Goal: Task Accomplishment & Management: Use online tool/utility

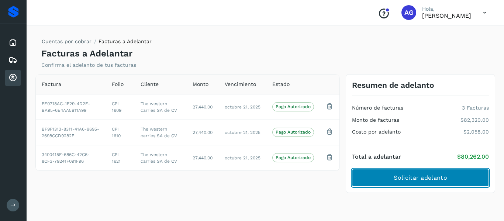
click at [371, 184] on button "Solicitar adelanto" at bounding box center [420, 178] width 137 height 18
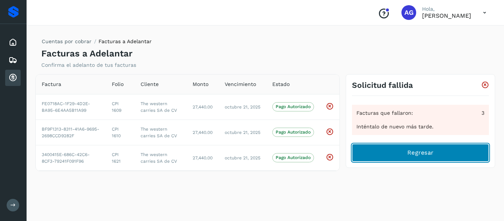
click at [372, 154] on button "Regresar" at bounding box center [420, 153] width 137 height 18
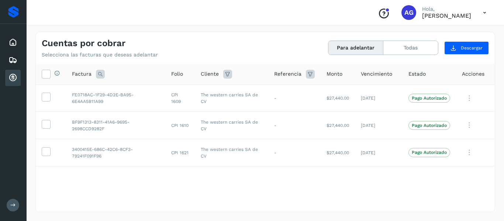
click at [39, 76] on th "Selecciona todas las facturas disponibles para adelanto" at bounding box center [51, 74] width 30 height 21
click at [68, 78] on span "Selecciona todas las facturas disponibles para adelanto" at bounding box center [108, 80] width 92 height 20
click at [51, 75] on div "Selecciona todas las facturas disponibles para adelanto" at bounding box center [56, 74] width 10 height 8
click at [45, 75] on icon at bounding box center [46, 74] width 8 height 8
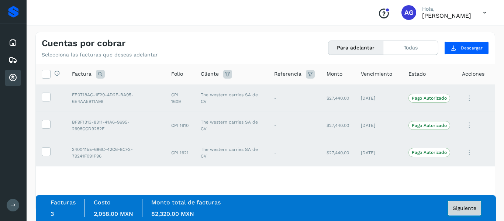
click at [450, 206] on button "Siguiente" at bounding box center [464, 208] width 33 height 15
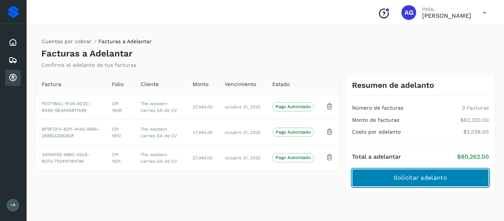
click at [395, 181] on span "Solicitar adelanto" at bounding box center [420, 178] width 53 height 8
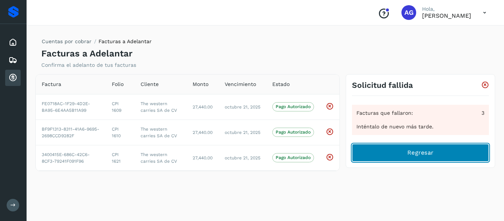
click at [379, 150] on button "Regresar" at bounding box center [420, 153] width 137 height 18
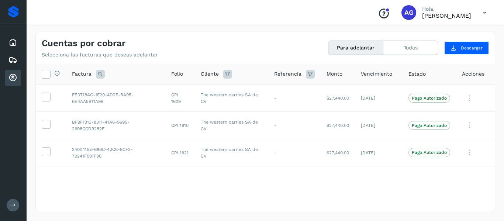
click at [46, 82] on th "Selecciona todas las facturas disponibles para adelanto" at bounding box center [51, 74] width 30 height 21
click at [45, 77] on span at bounding box center [46, 75] width 8 height 6
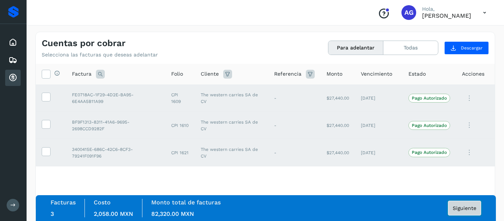
click at [468, 203] on button "Siguiente" at bounding box center [464, 208] width 33 height 15
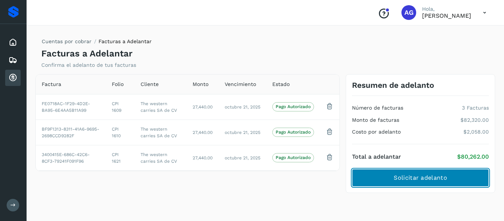
click at [431, 178] on span "Solicitar adelanto" at bounding box center [420, 178] width 53 height 8
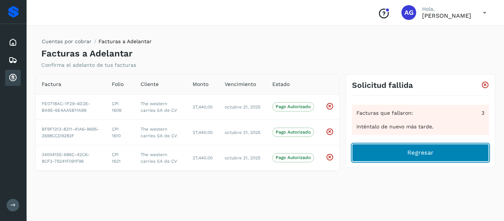
click at [431, 153] on span "Regresar" at bounding box center [420, 153] width 26 height 8
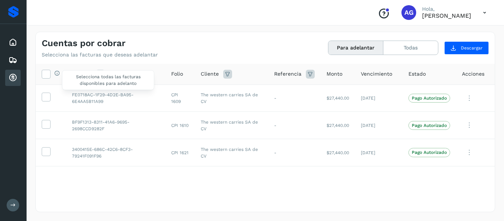
click at [51, 76] on div "Selecciona todas las facturas disponibles para adelanto" at bounding box center [56, 74] width 10 height 8
click at [49, 75] on icon at bounding box center [46, 74] width 8 height 8
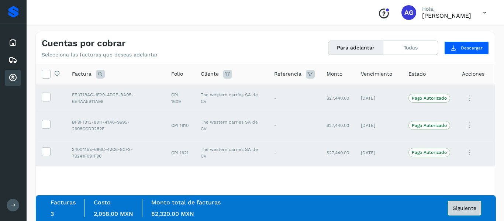
click at [465, 214] on button "Siguiente" at bounding box center [464, 208] width 33 height 15
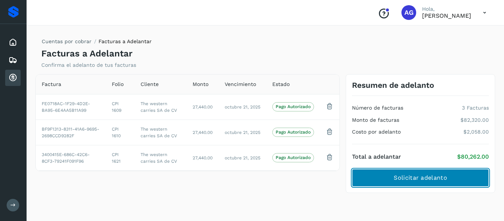
click at [373, 179] on button "Solicitar adelanto" at bounding box center [420, 178] width 137 height 18
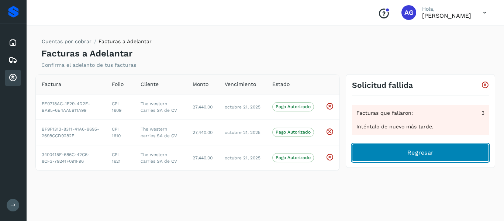
click at [383, 157] on button "Regresar" at bounding box center [420, 153] width 137 height 18
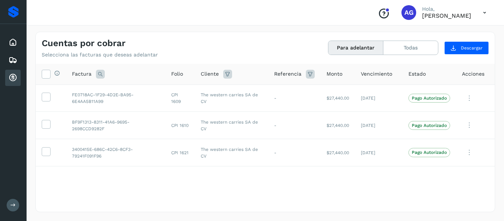
click at [41, 77] on th "Selecciona todas las facturas disponibles para adelanto" at bounding box center [51, 74] width 30 height 21
click at [47, 77] on icon at bounding box center [46, 74] width 8 height 8
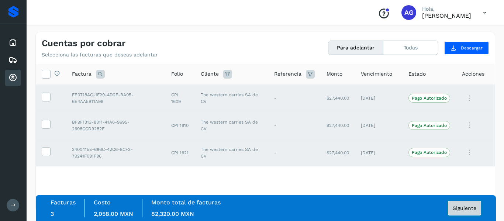
click at [462, 207] on span "Siguiente" at bounding box center [465, 208] width 24 height 5
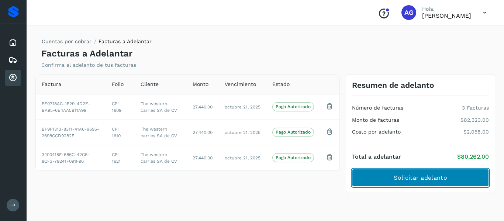
click at [410, 170] on button "Solicitar adelanto" at bounding box center [420, 178] width 137 height 18
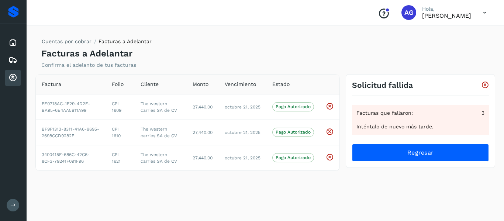
click at [432, 13] on p "[PERSON_NAME]" at bounding box center [446, 15] width 49 height 7
click at [480, 10] on icon at bounding box center [484, 12] width 15 height 15
click at [338, 48] on div at bounding box center [252, 110] width 504 height 221
click at [7, 40] on div "Inicio" at bounding box center [12, 42] width 15 height 16
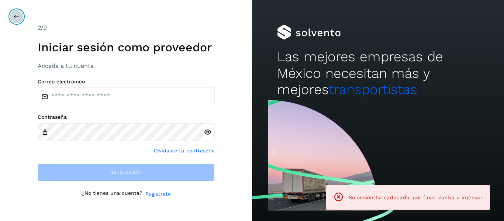
click at [15, 16] on icon at bounding box center [17, 17] width 6 height 6
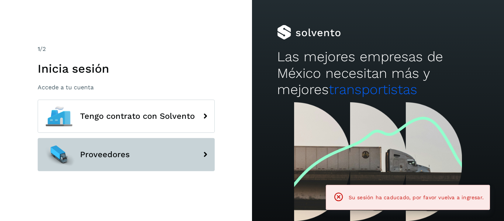
click at [110, 156] on span "Proveedores" at bounding box center [105, 154] width 50 height 9
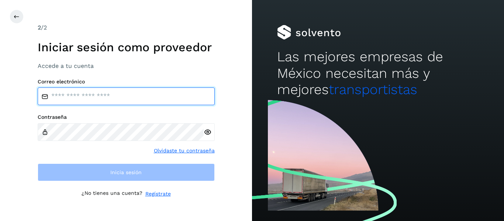
click at [90, 98] on input "email" at bounding box center [126, 96] width 177 height 18
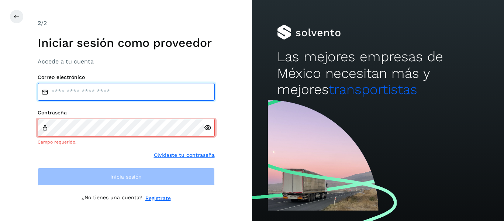
type input "**********"
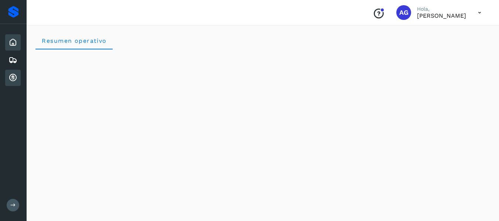
click at [9, 78] on icon at bounding box center [12, 77] width 9 height 9
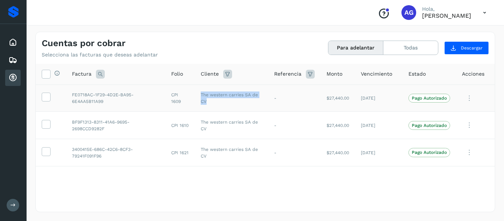
drag, startPoint x: 202, startPoint y: 93, endPoint x: 213, endPoint y: 101, distance: 12.9
click at [213, 101] on td "The western carries SA de CV" at bounding box center [231, 98] width 73 height 27
copy td "The western carries SA de CV"
click at [271, 185] on div "Selecciona todas las facturas disponibles para adelanto Factura Folio Cliente R…" at bounding box center [265, 137] width 459 height 147
click at [47, 72] on icon at bounding box center [46, 74] width 8 height 8
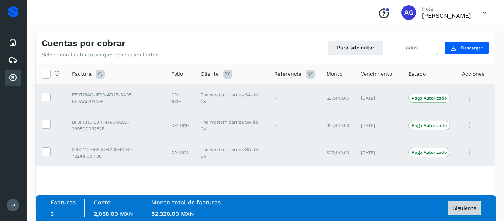
click at [466, 214] on button "Siguiente" at bounding box center [464, 208] width 33 height 15
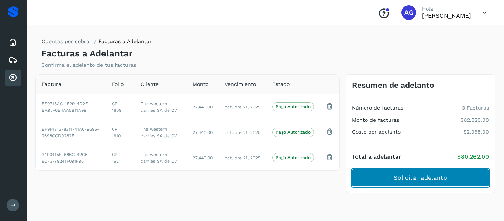
click at [424, 169] on button "Solicitar adelanto" at bounding box center [420, 178] width 137 height 18
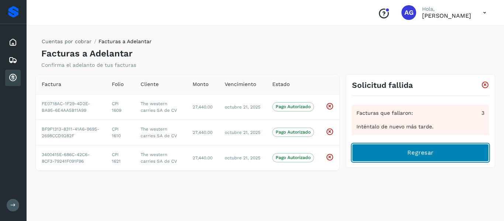
click at [379, 151] on button "Regresar" at bounding box center [420, 153] width 137 height 18
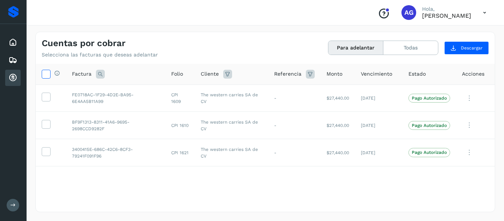
click at [44, 75] on icon at bounding box center [46, 74] width 8 height 8
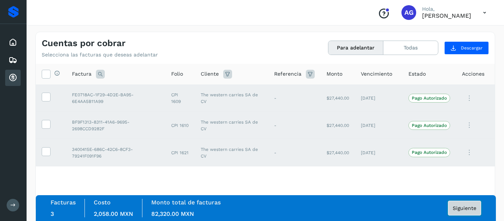
click at [457, 209] on span "Siguiente" at bounding box center [465, 208] width 24 height 5
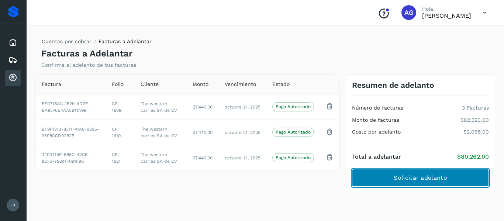
click at [402, 178] on span "Solicitar adelanto" at bounding box center [420, 178] width 53 height 8
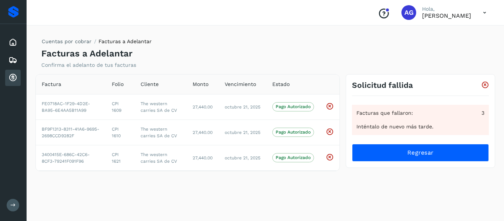
click at [365, 162] on div "Solicitud fallida Facturas que fallaron: 3 Inténtalo de nuevo más tarde. Regres…" at bounding box center [420, 121] width 149 height 94
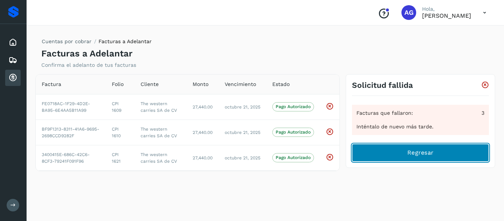
click at [369, 155] on button "Regresar" at bounding box center [420, 153] width 137 height 18
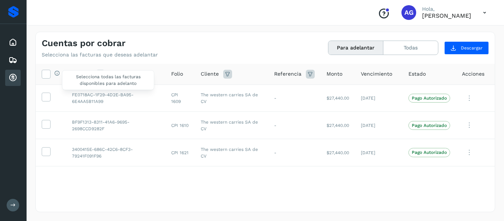
click at [53, 73] on div "Selecciona todas las facturas disponibles para adelanto" at bounding box center [56, 74] width 10 height 8
click at [52, 73] on div "Selecciona todas las facturas disponibles para adelanto" at bounding box center [56, 74] width 10 height 8
click at [47, 73] on icon at bounding box center [46, 74] width 8 height 8
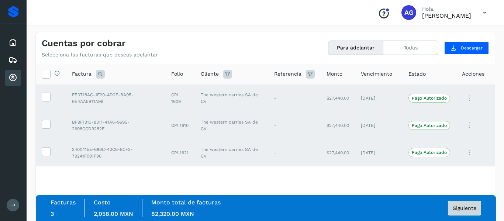
click at [461, 212] on button "Siguiente" at bounding box center [464, 208] width 33 height 15
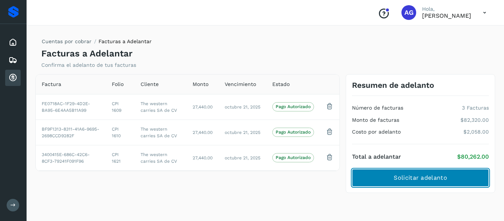
click at [399, 181] on span "Solicitar adelanto" at bounding box center [420, 178] width 53 height 8
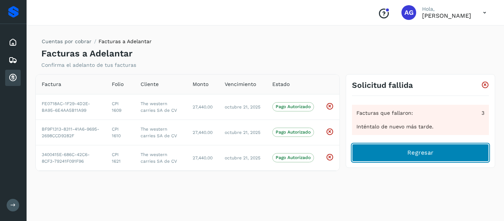
click at [402, 159] on button "Regresar" at bounding box center [420, 153] width 137 height 18
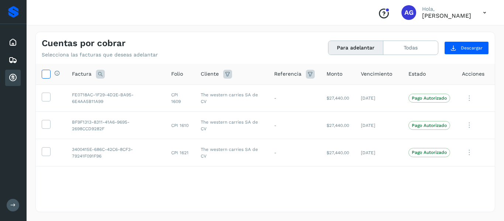
click at [46, 73] on icon at bounding box center [46, 74] width 8 height 8
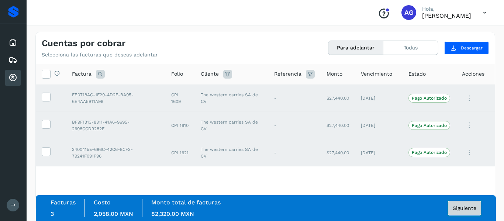
click at [469, 206] on span "Siguiente" at bounding box center [465, 208] width 24 height 5
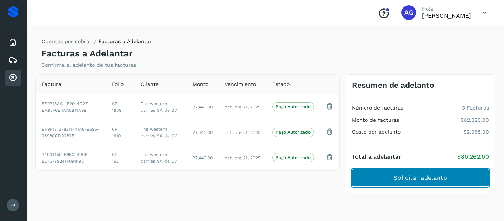
click at [399, 179] on span "Solicitar adelanto" at bounding box center [420, 178] width 53 height 8
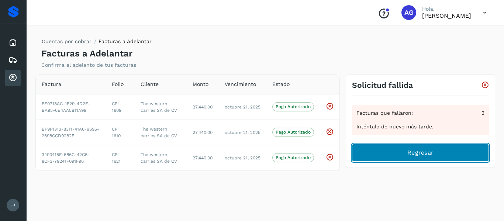
click at [378, 153] on button "Regresar" at bounding box center [420, 153] width 137 height 18
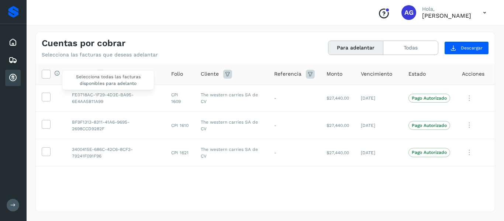
click at [52, 75] on div "Selecciona todas las facturas disponibles para adelanto" at bounding box center [56, 74] width 10 height 8
click at [50, 74] on label at bounding box center [46, 74] width 9 height 9
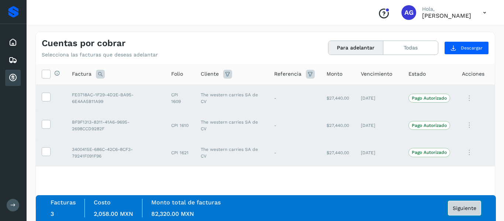
click at [466, 209] on span "Siguiente" at bounding box center [465, 208] width 24 height 5
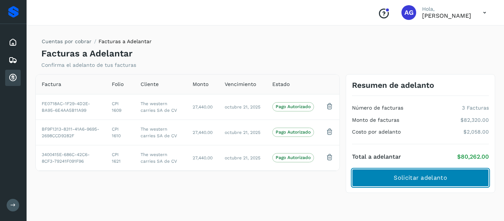
click at [368, 183] on button "Solicitar adelanto" at bounding box center [420, 178] width 137 height 18
